Goal: Transaction & Acquisition: Purchase product/service

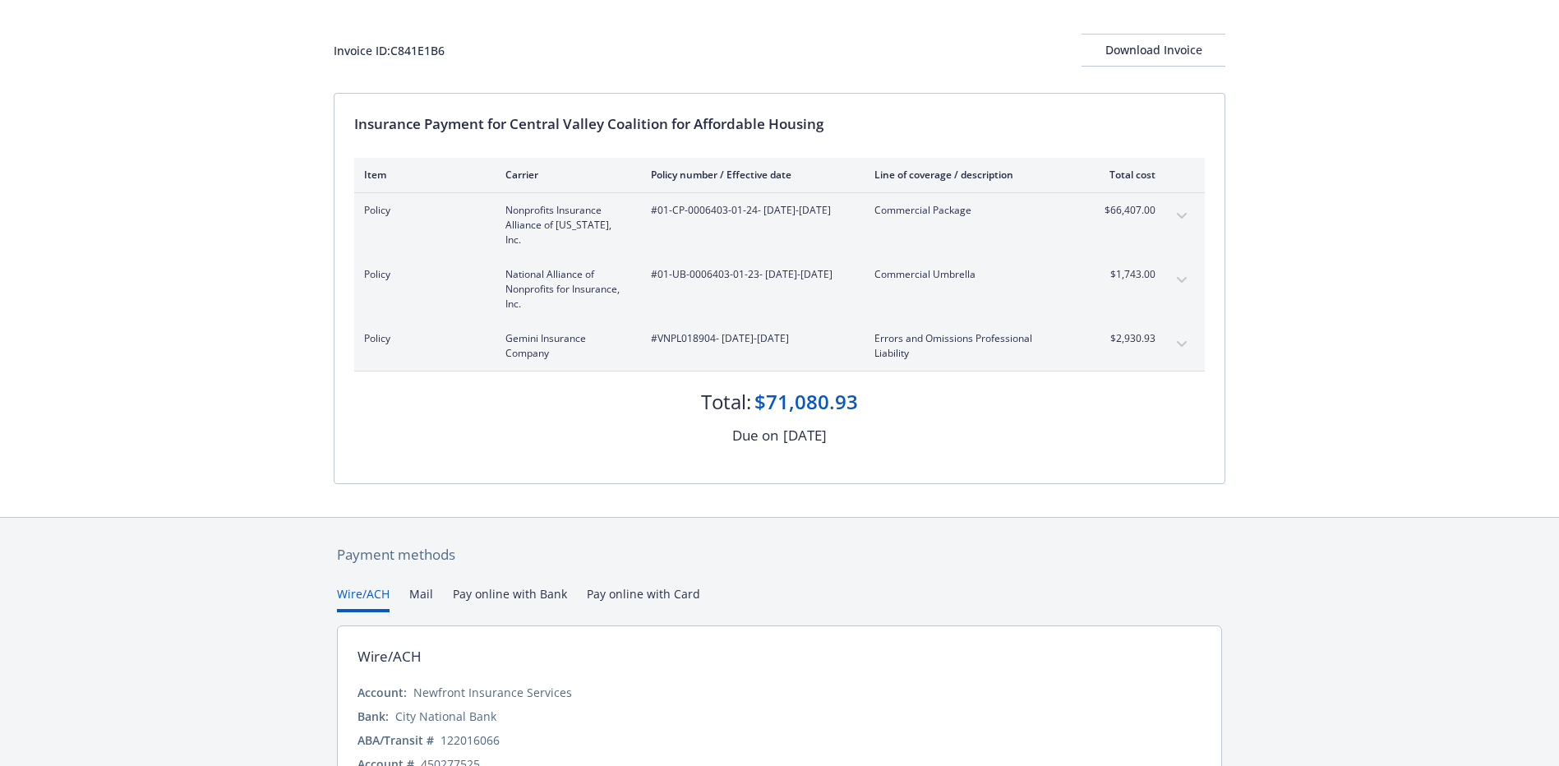
scroll to position [154, 0]
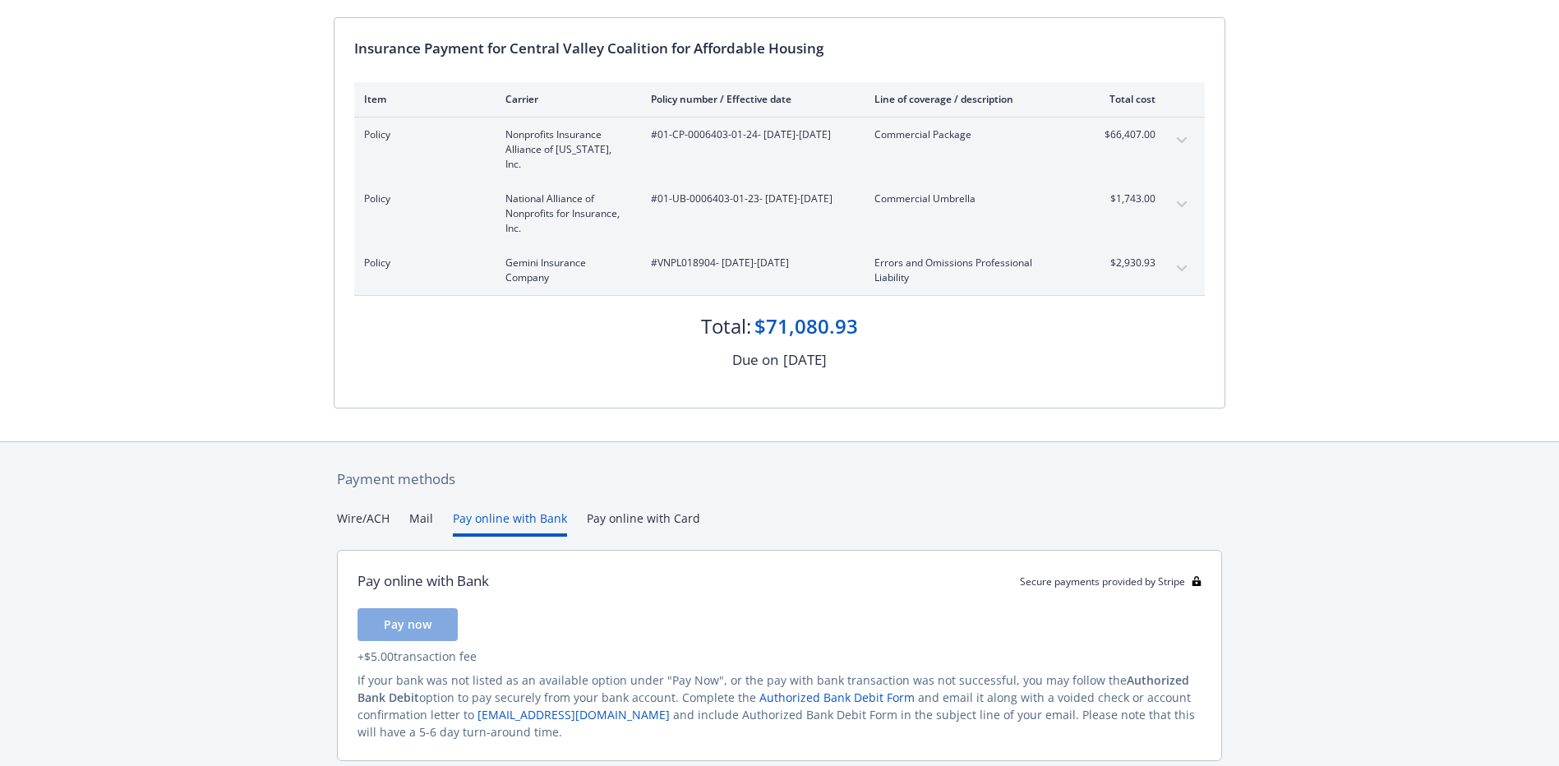
click at [530, 510] on button "Pay online with Bank" at bounding box center [510, 523] width 114 height 27
click at [404, 616] on span "Pay now" at bounding box center [408, 624] width 48 height 16
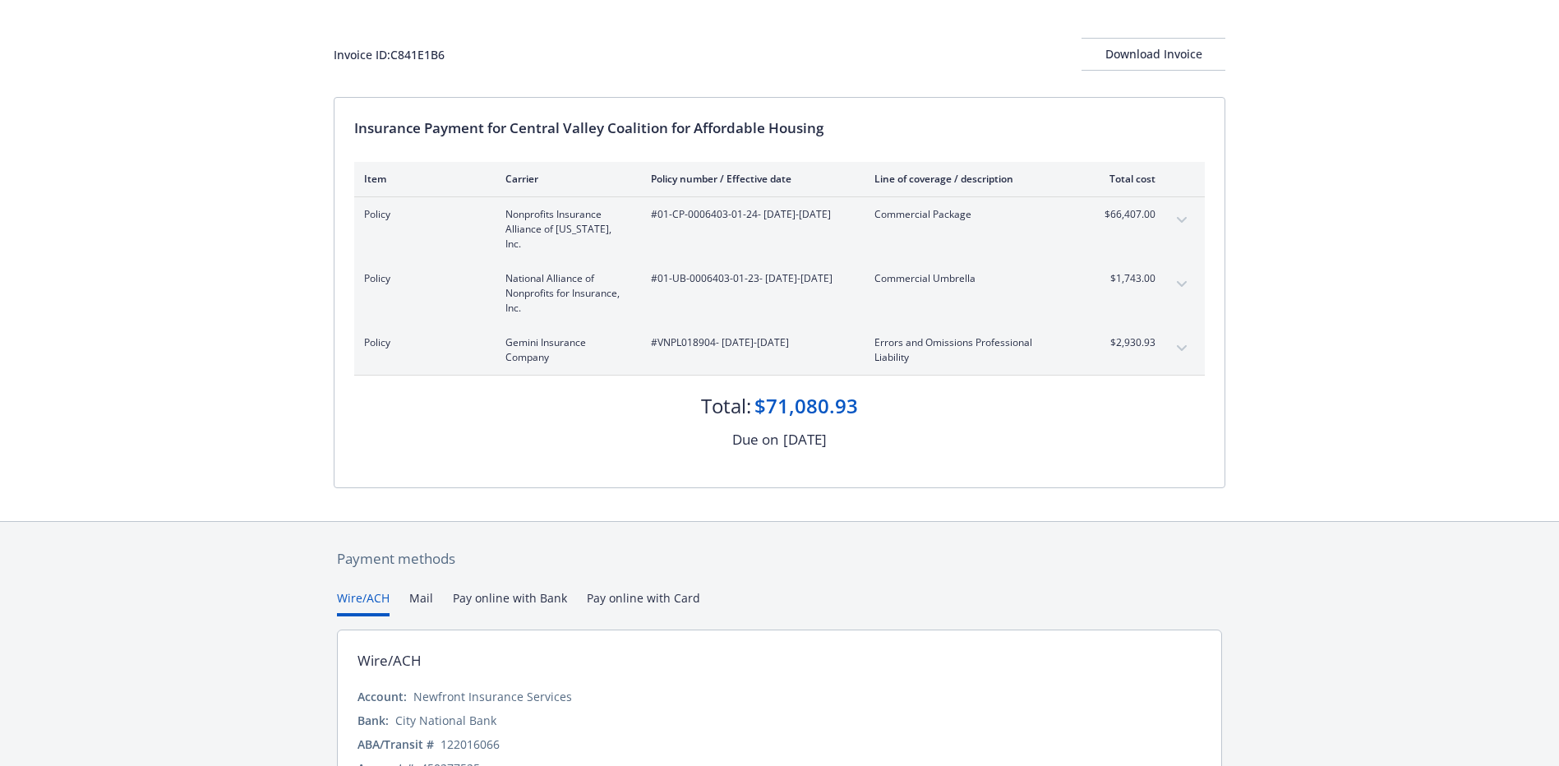
scroll to position [0, 0]
